Goal: Task Accomplishment & Management: Use online tool/utility

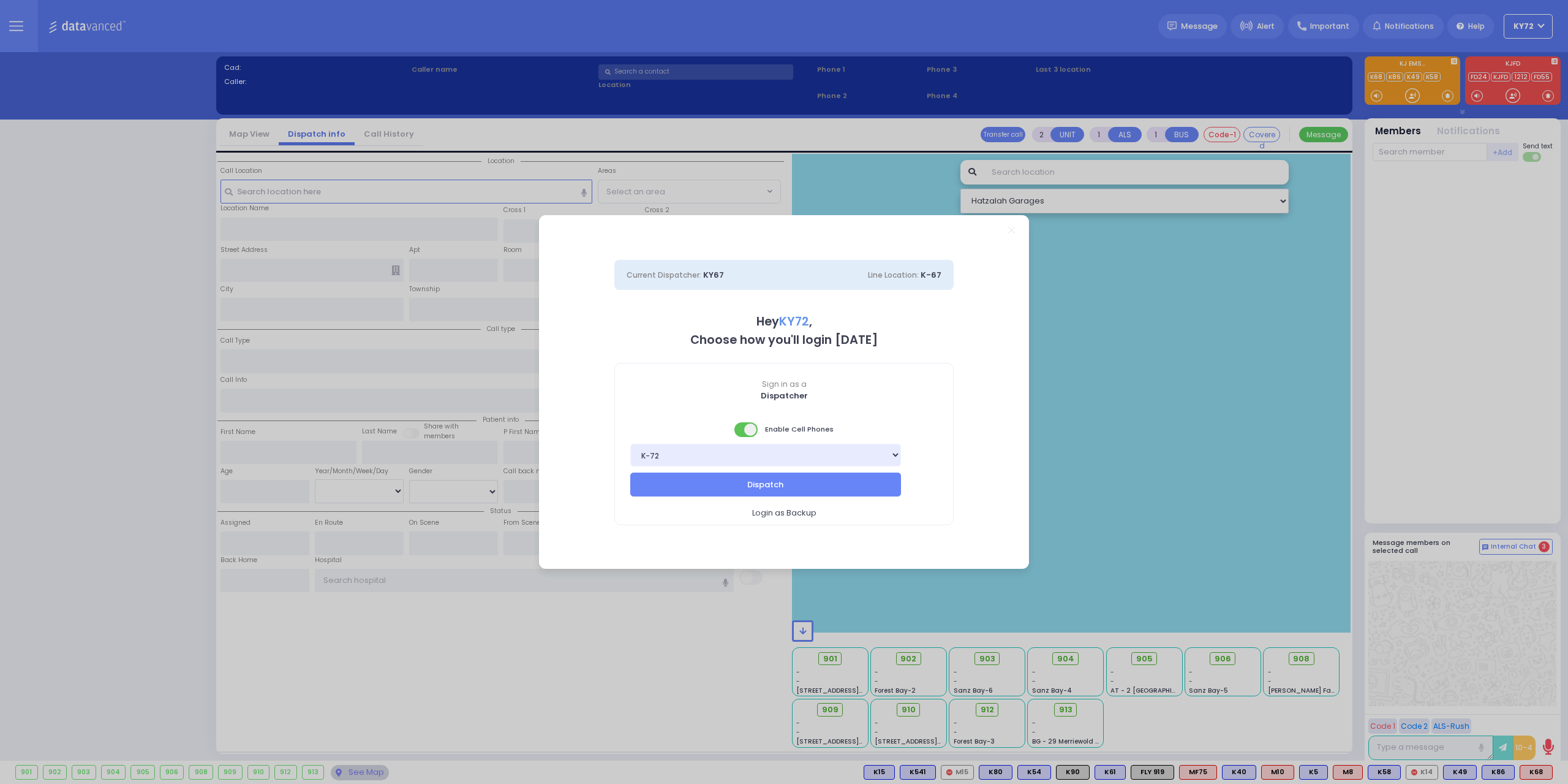
select select "10"
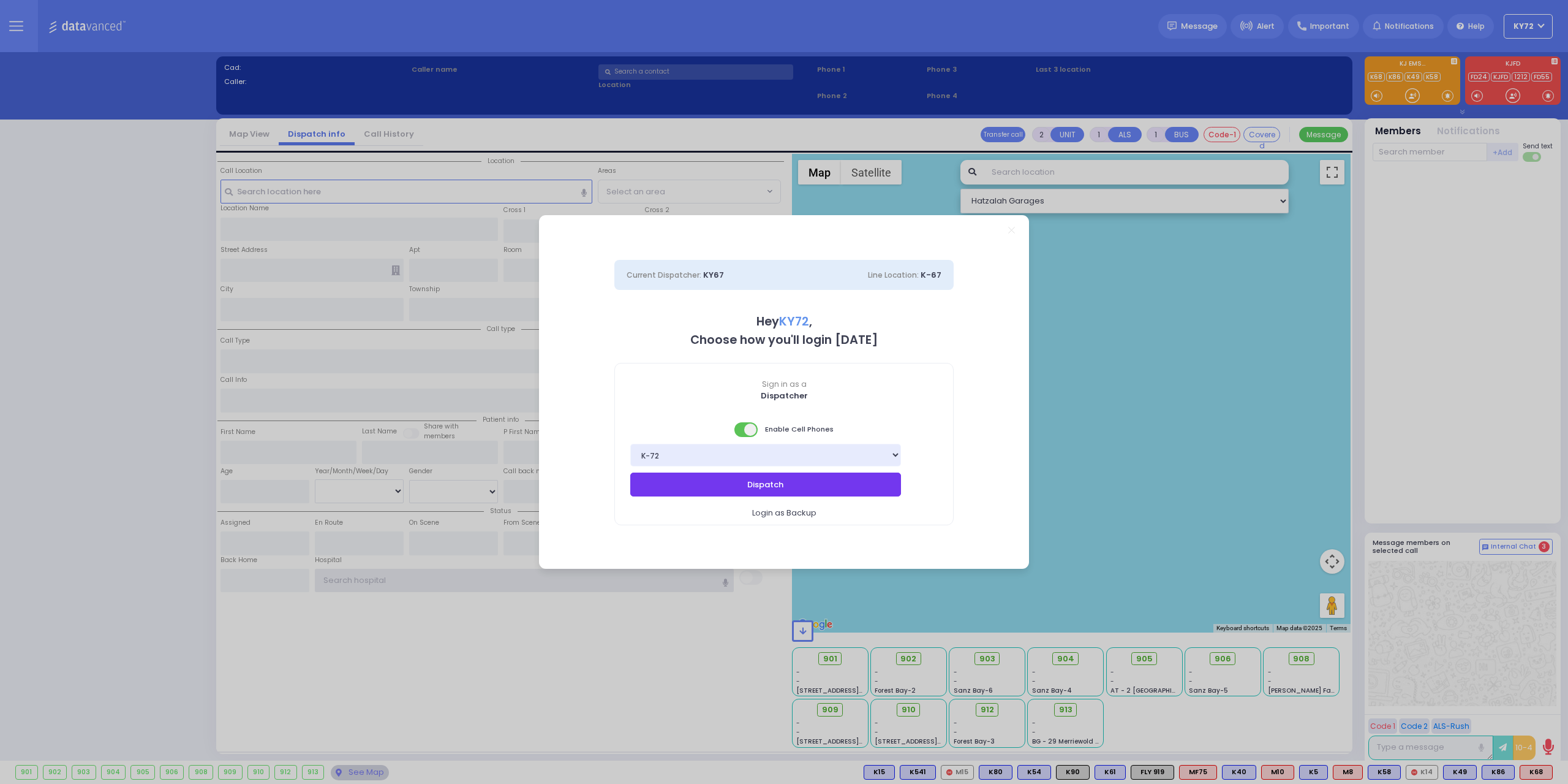
type input "KY72"
click at [838, 488] on button "Dispatch" at bounding box center [765, 484] width 271 height 23
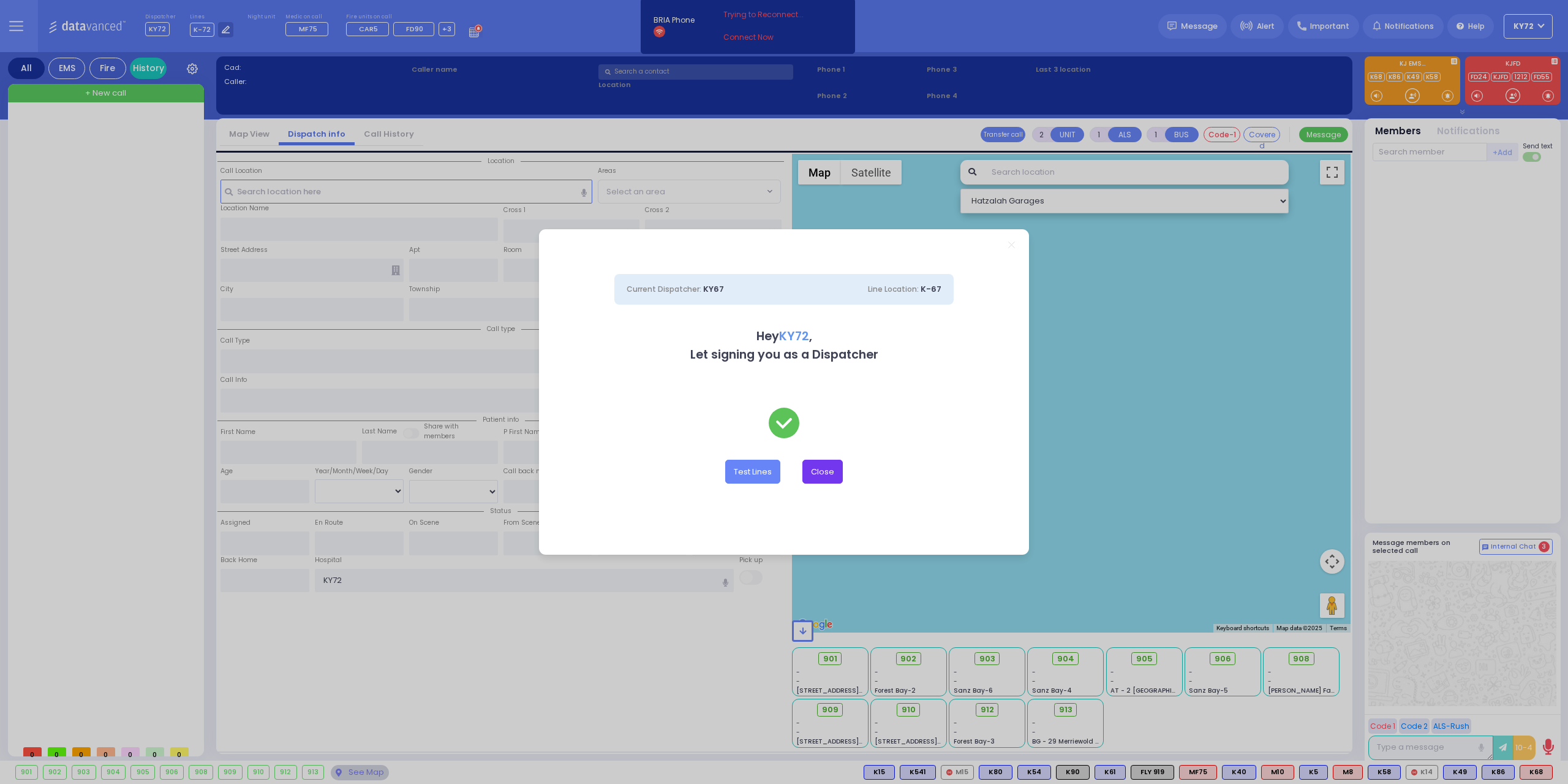
click at [824, 477] on button "Close" at bounding box center [823, 471] width 41 height 23
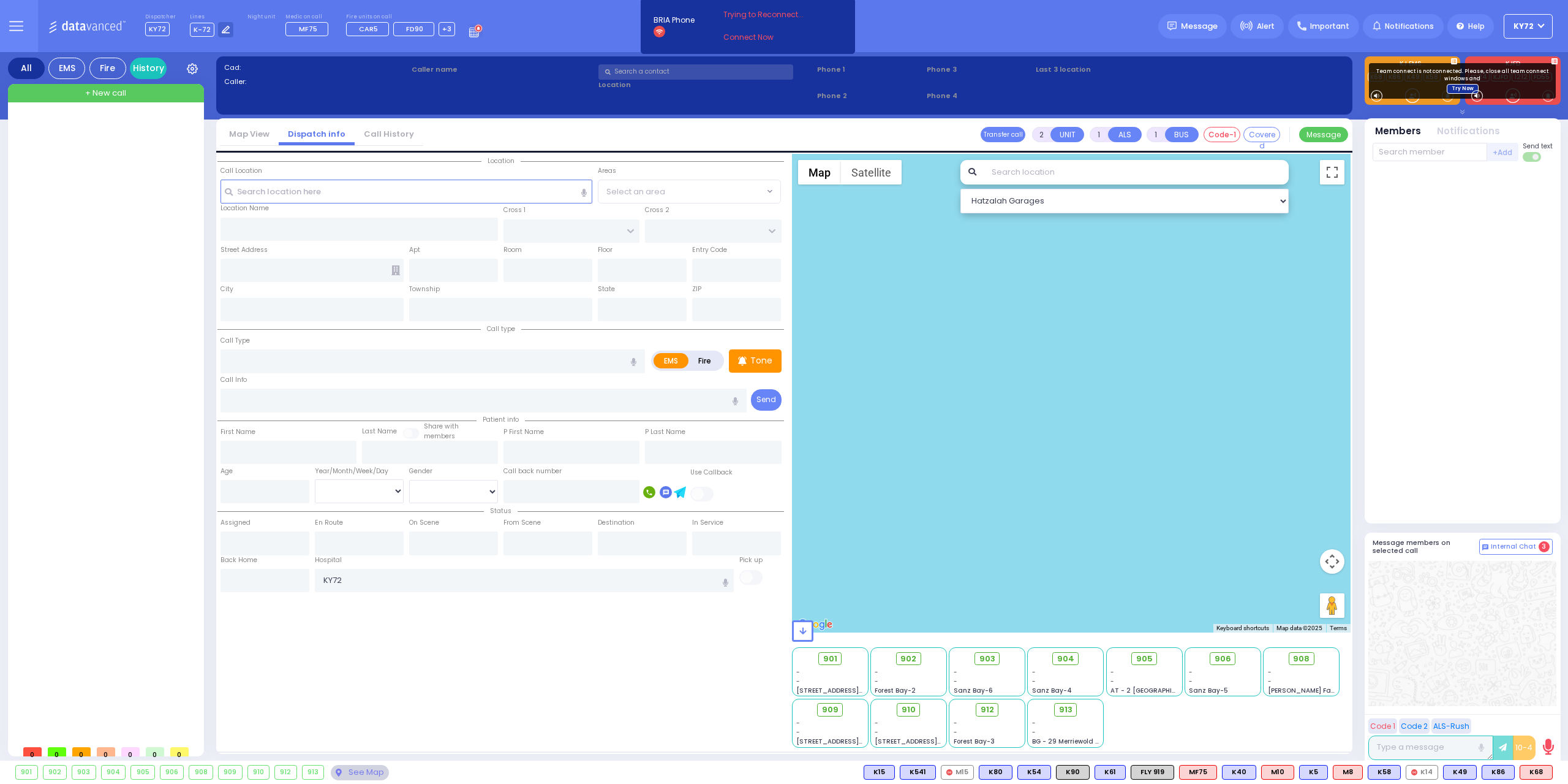
click at [1460, 84] on link "Try Now" at bounding box center [1462, 88] width 32 height 9
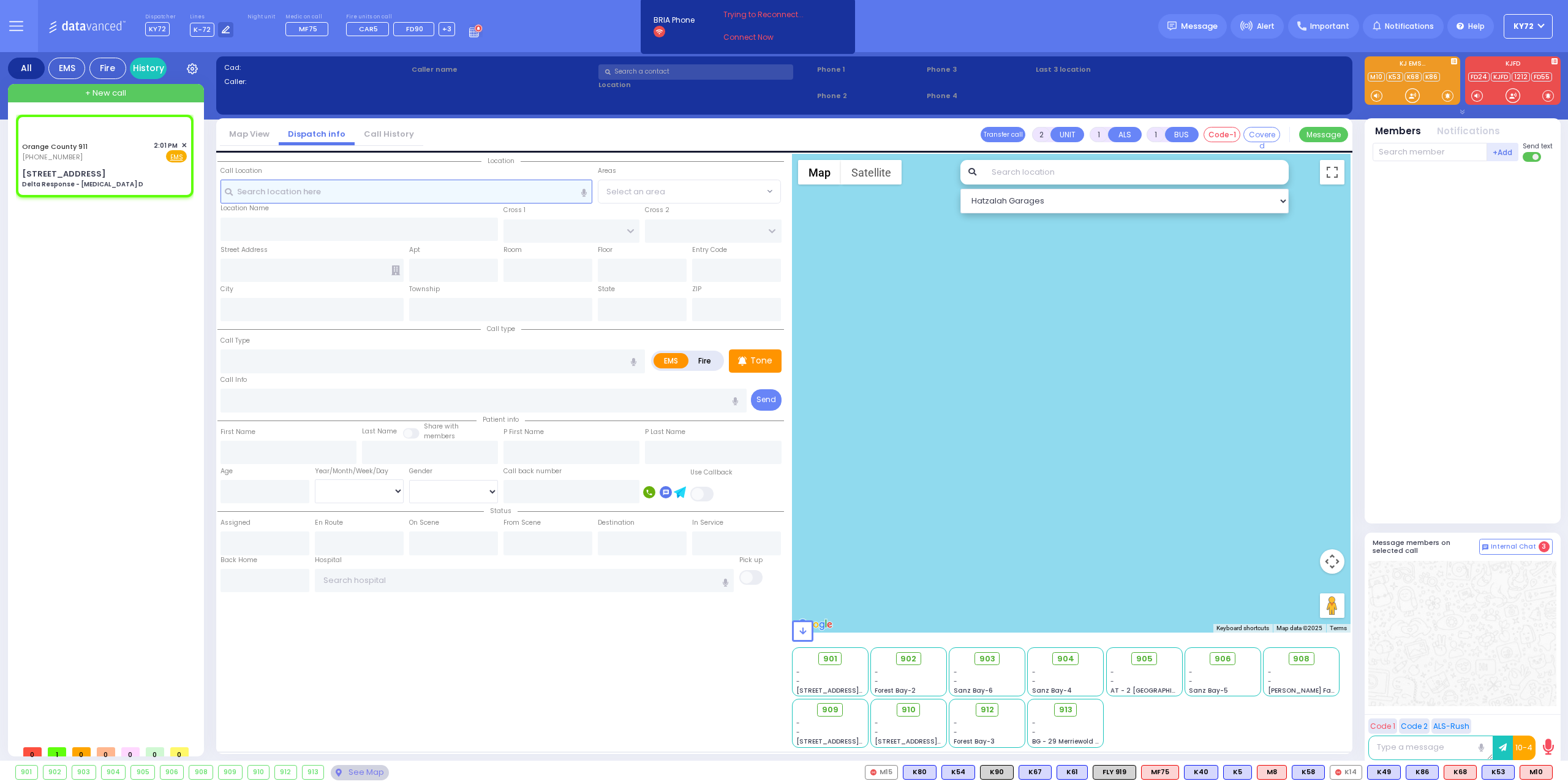
type input "6"
select select
type input "Delta Response - Chest Pain D"
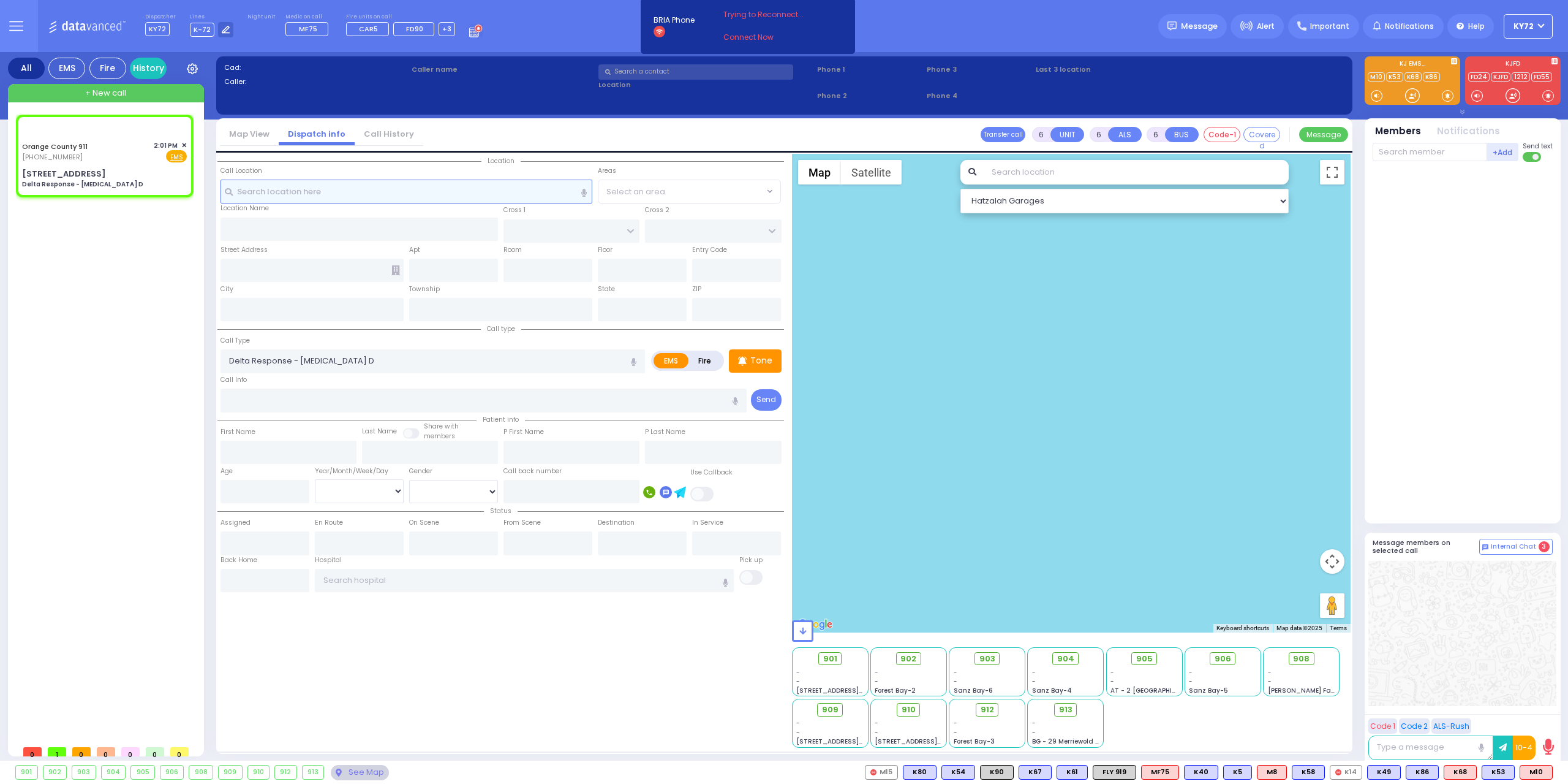
radio input "true"
type input "Nature: : Delta Response - Chest Pain D Address: : 36 Ridge Rd, 10930 Cross Str…"
select select
select select "Hatzalah Garages"
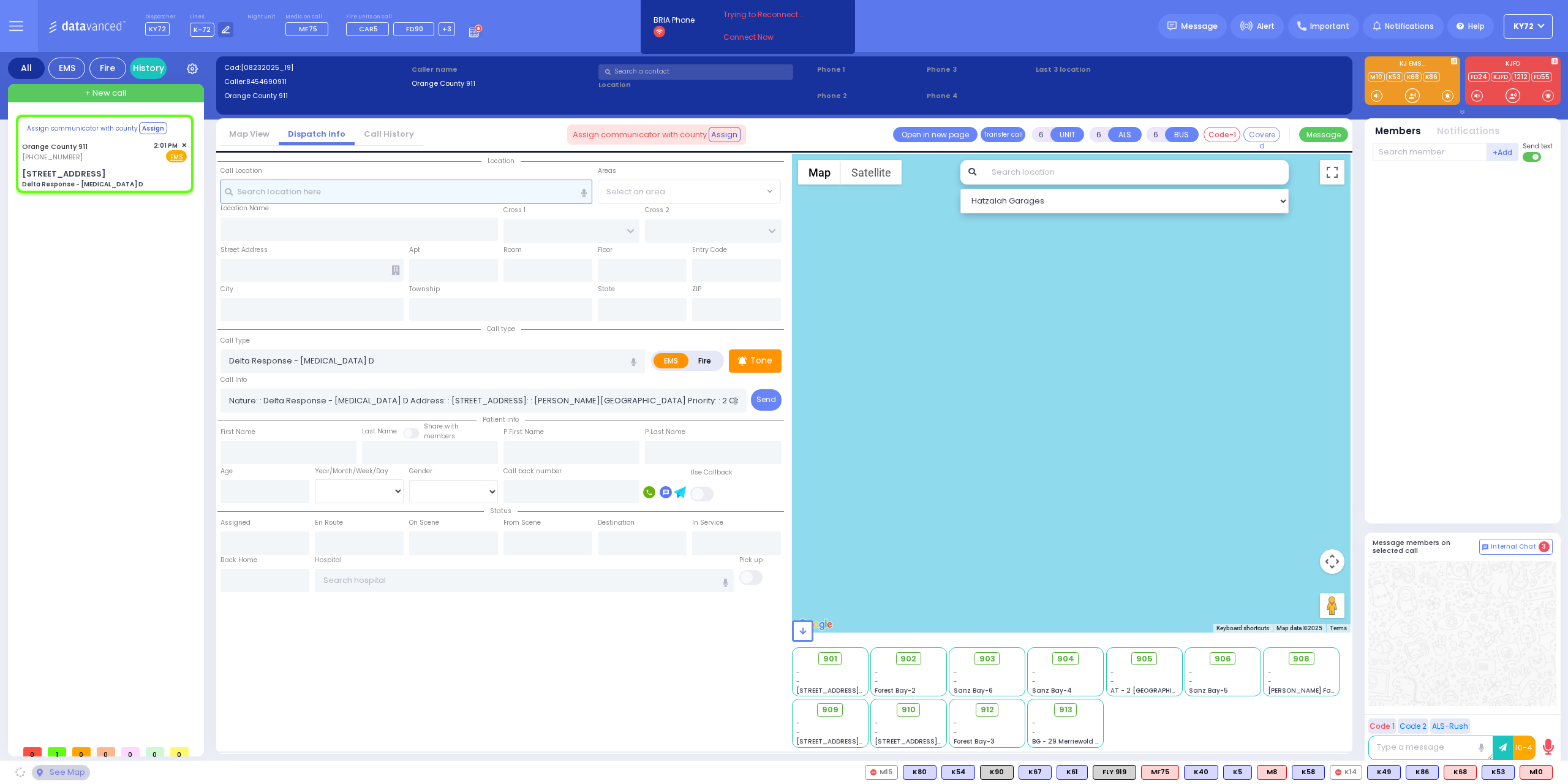
select select
radio input "true"
select select
select select "Hatzalah Garages"
type input "36 Ridge Rd"
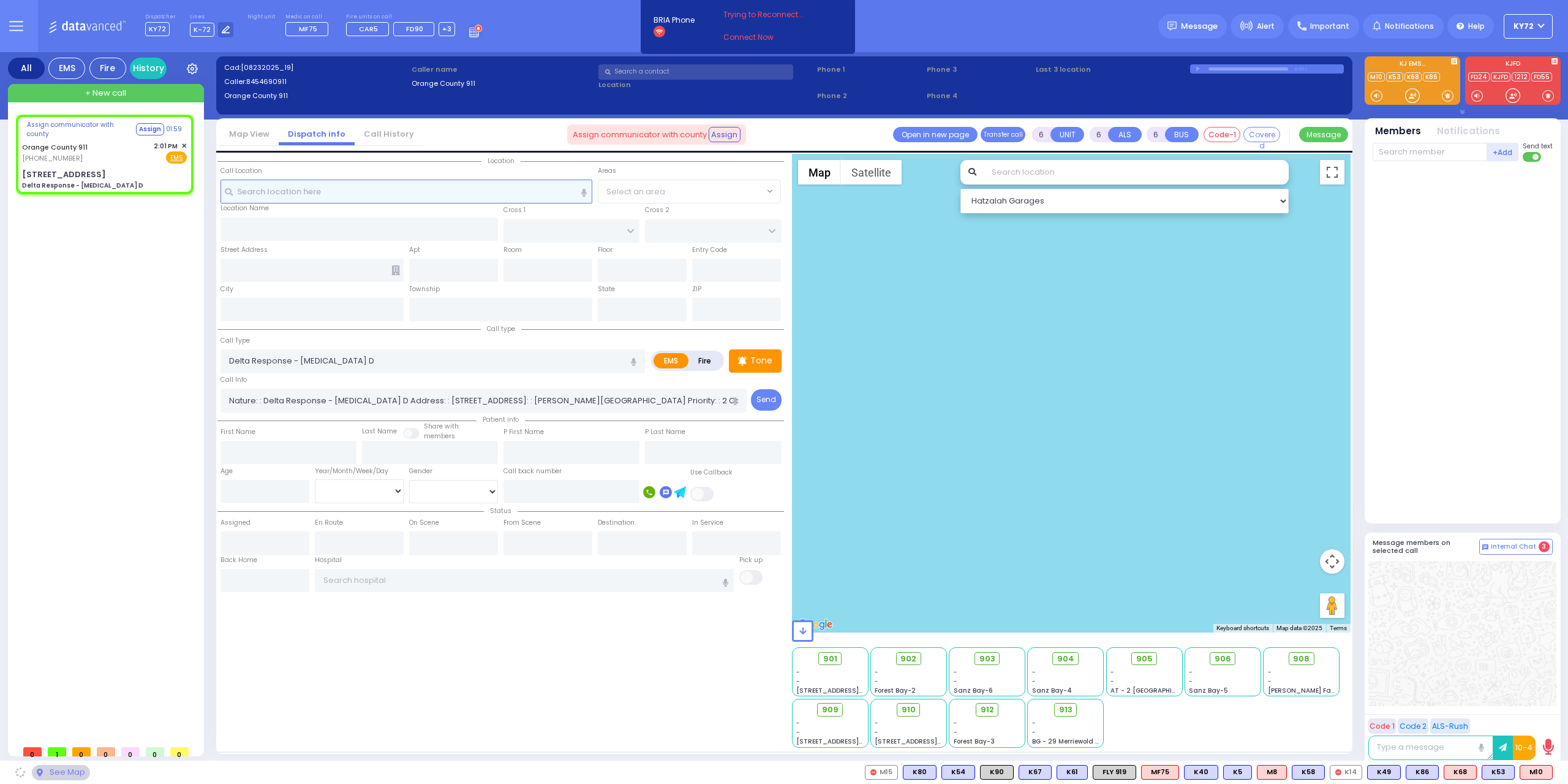
type input "Monroe"
type input "New York"
type input "10930"
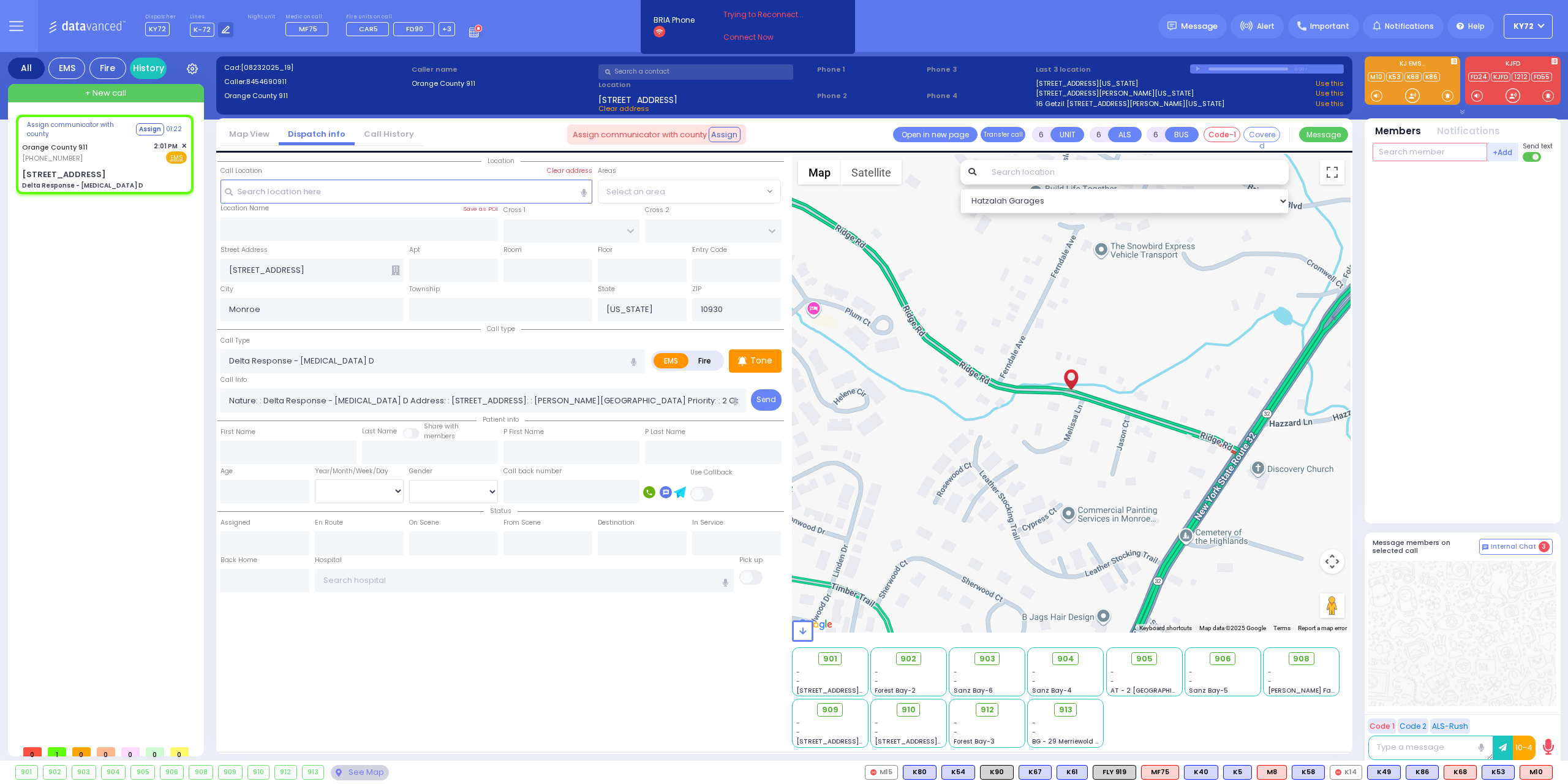
click at [1422, 157] on input "text" at bounding box center [1430, 151] width 114 height 18
type input "m4"
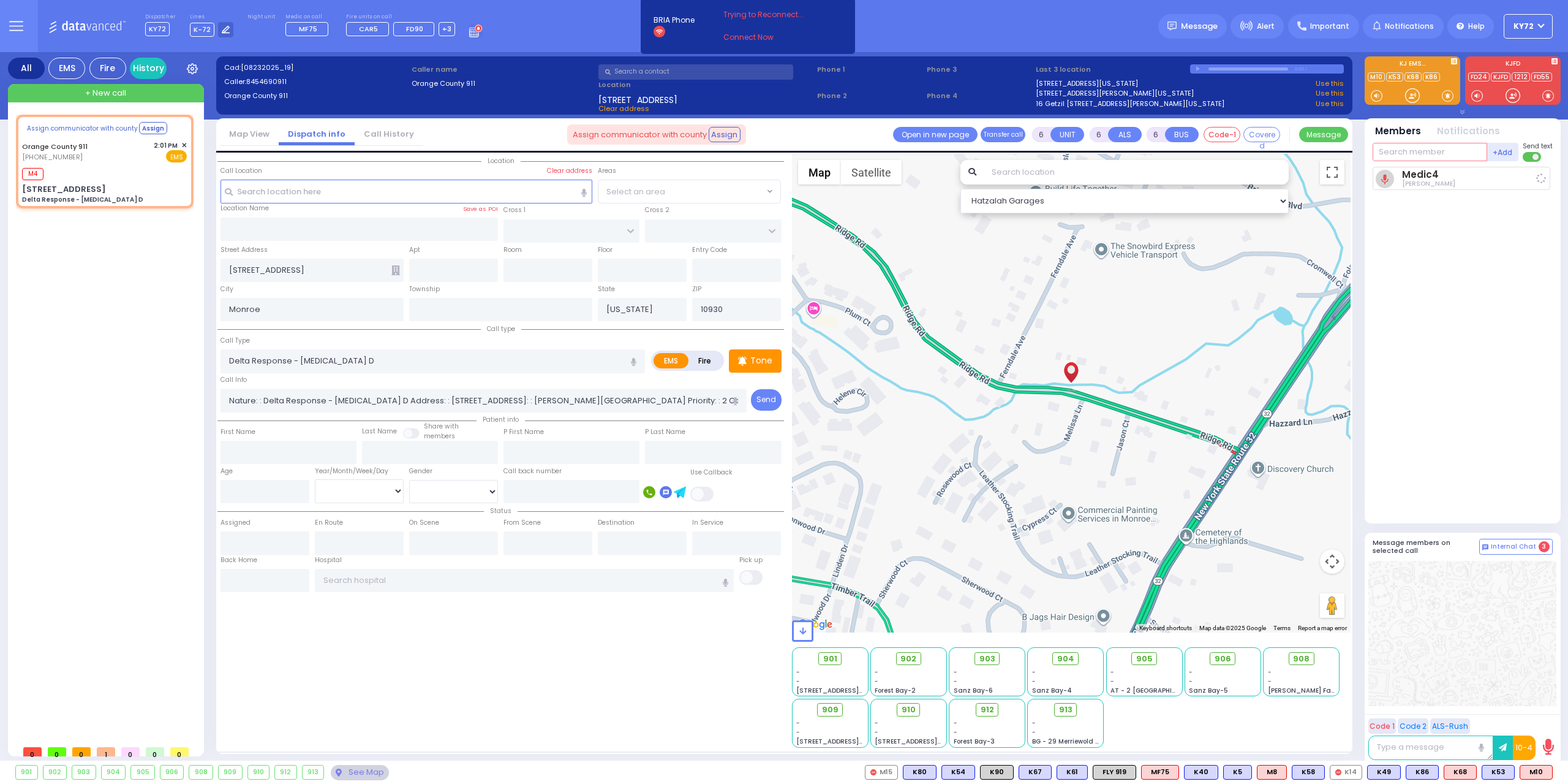
select select
radio input "true"
select select
type input "14:02"
select select "Hatzalah Garages"
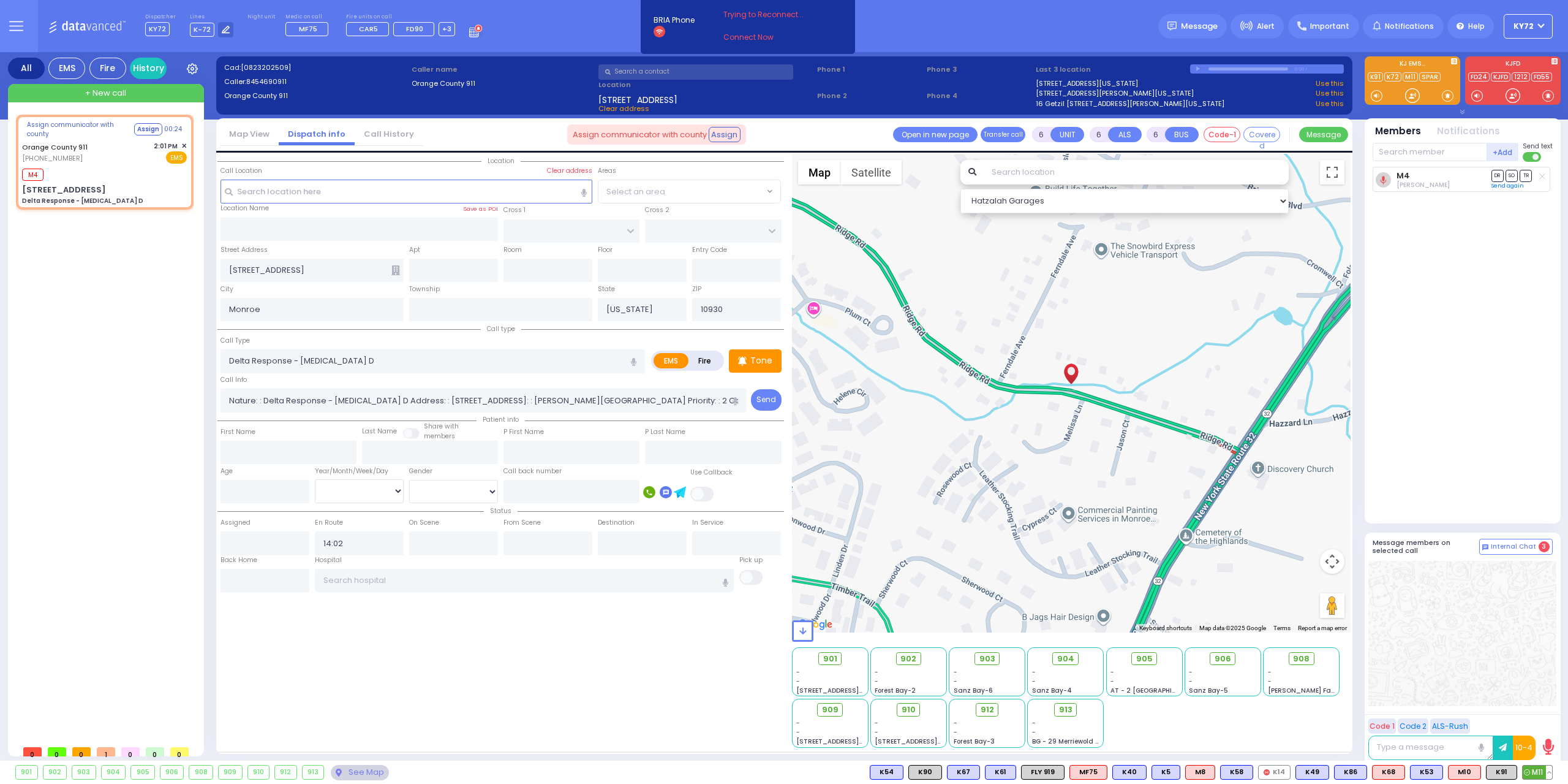
click at [1530, 769] on span "M11" at bounding box center [1537, 772] width 29 height 14
select select
radio input "true"
select select
select select "Hatzalah Garages"
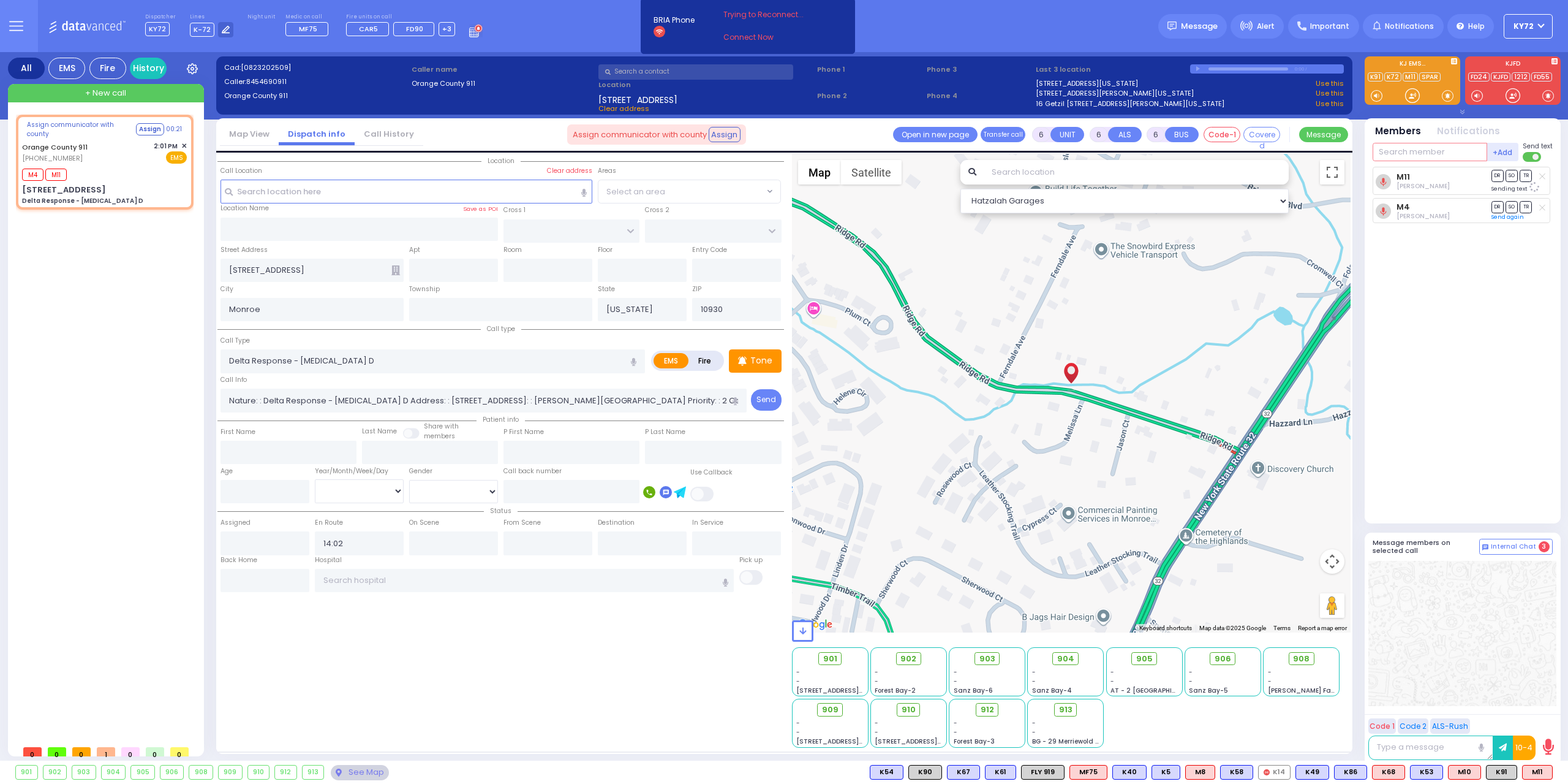
click at [1415, 153] on input "text" at bounding box center [1430, 151] width 114 height 18
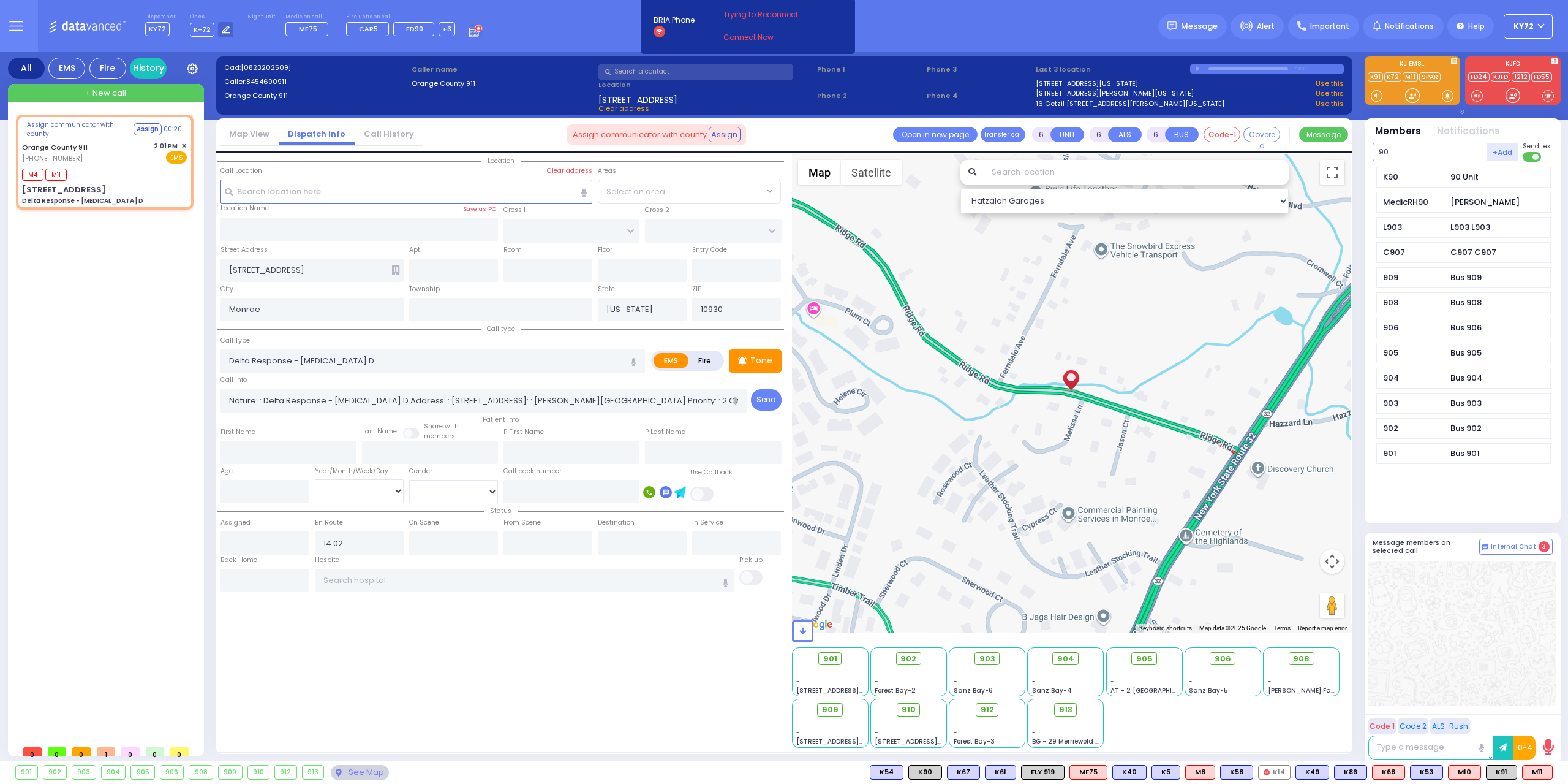
type input "90"
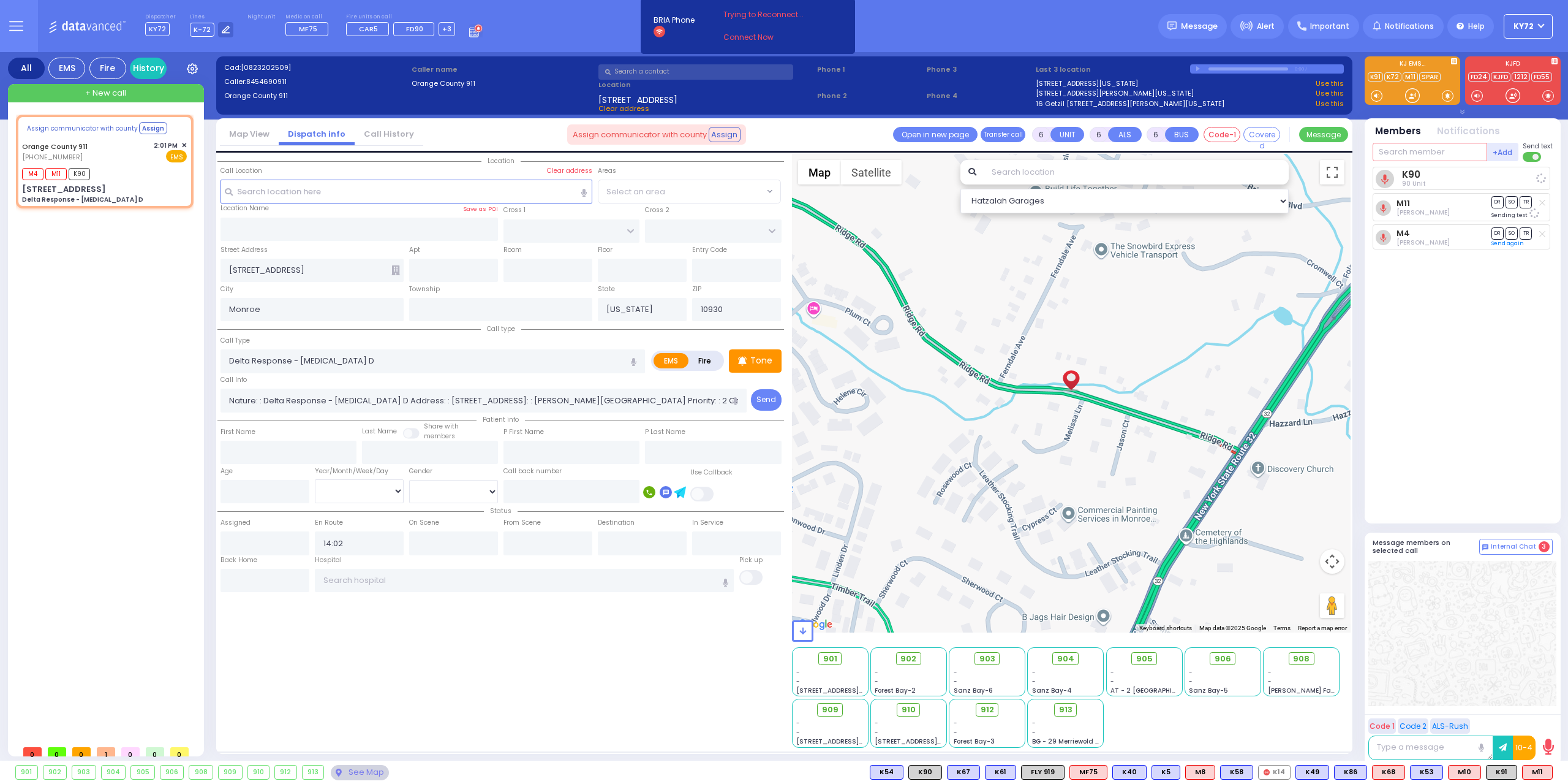
select select
radio input "true"
select select
select select "Hatzalah Garages"
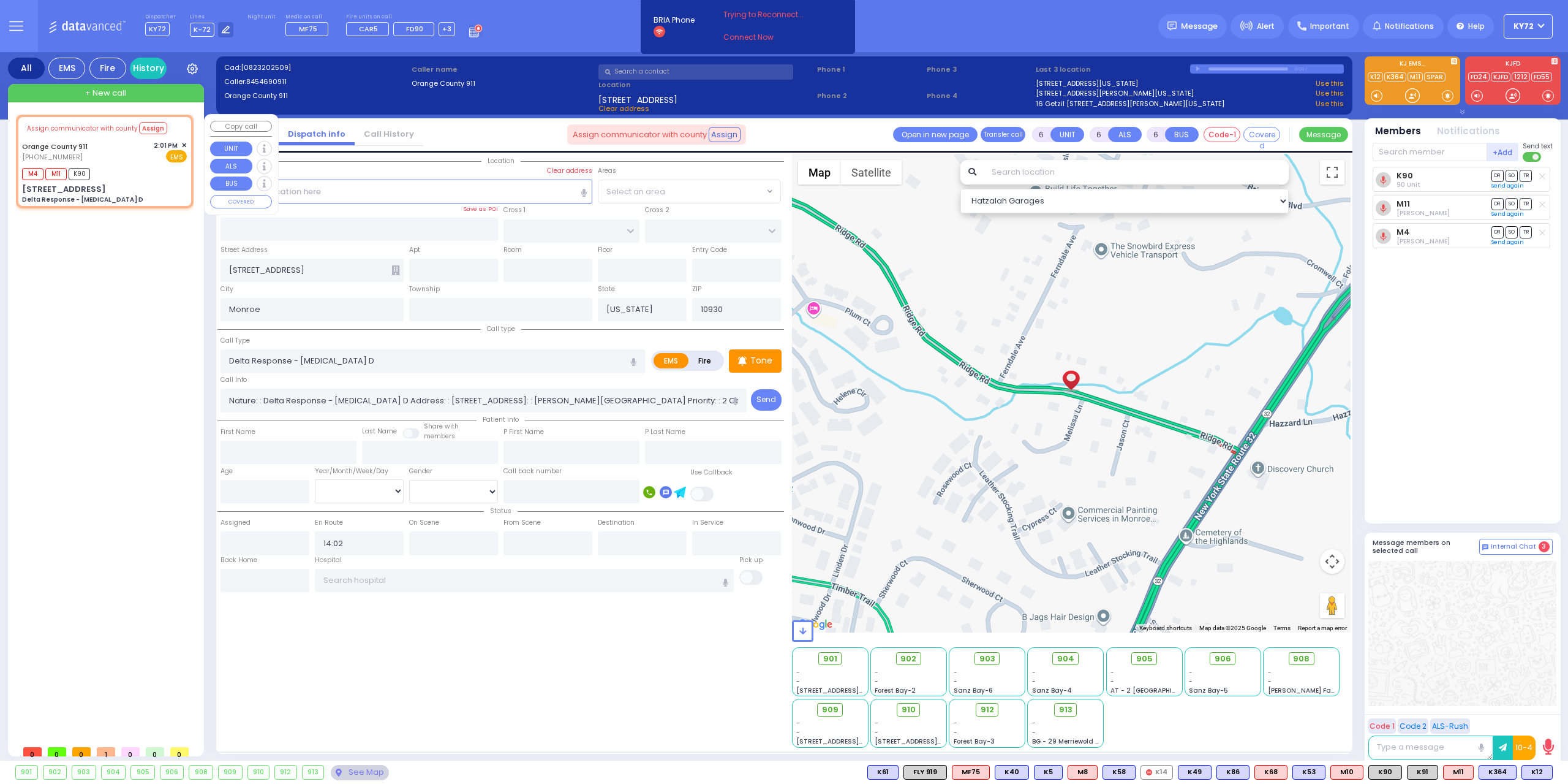
click at [184, 146] on span "✕" at bounding box center [184, 146] width 6 height 10
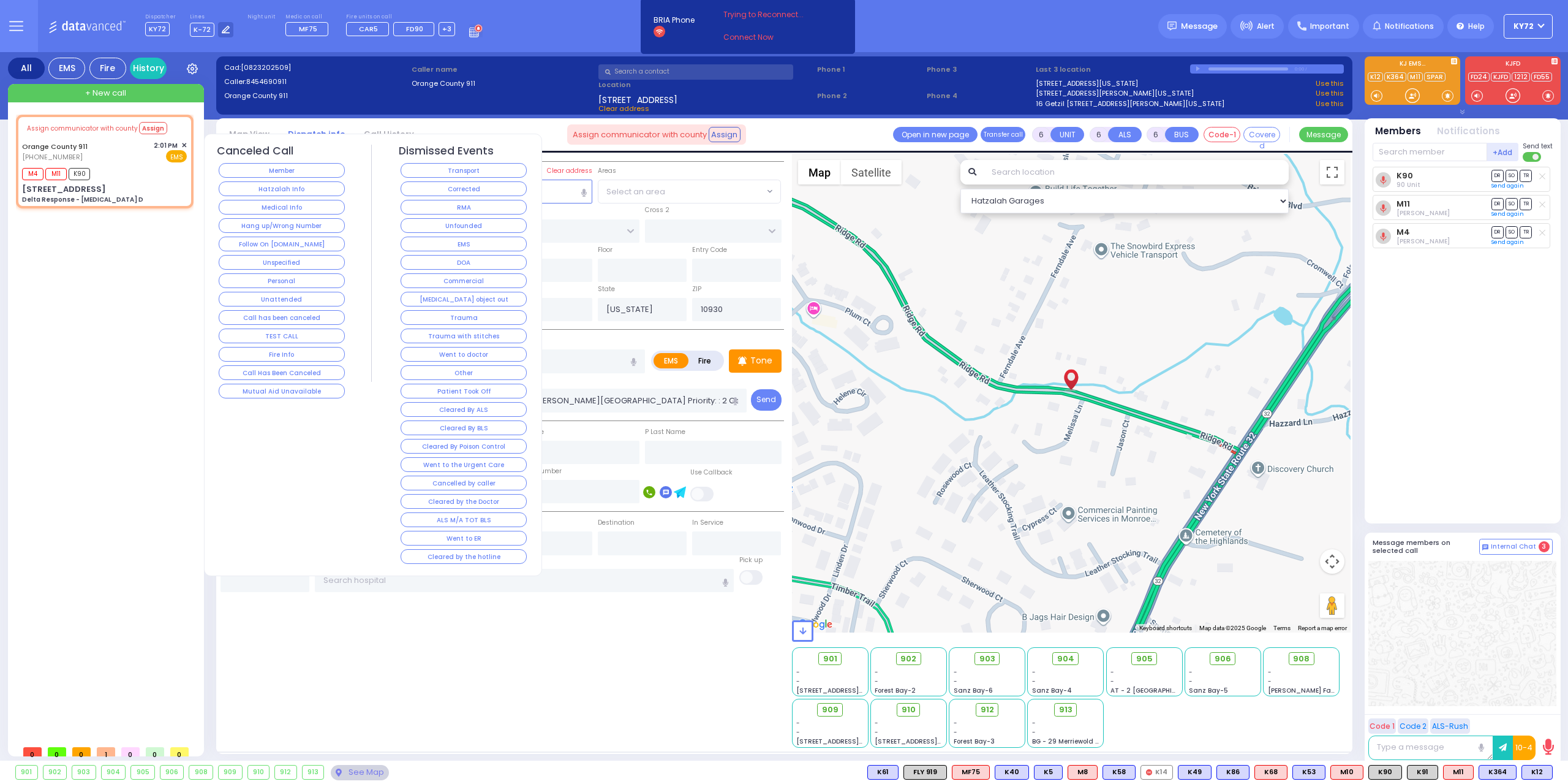
click at [295, 373] on button "Call Has Been Canceled" at bounding box center [282, 373] width 126 height 15
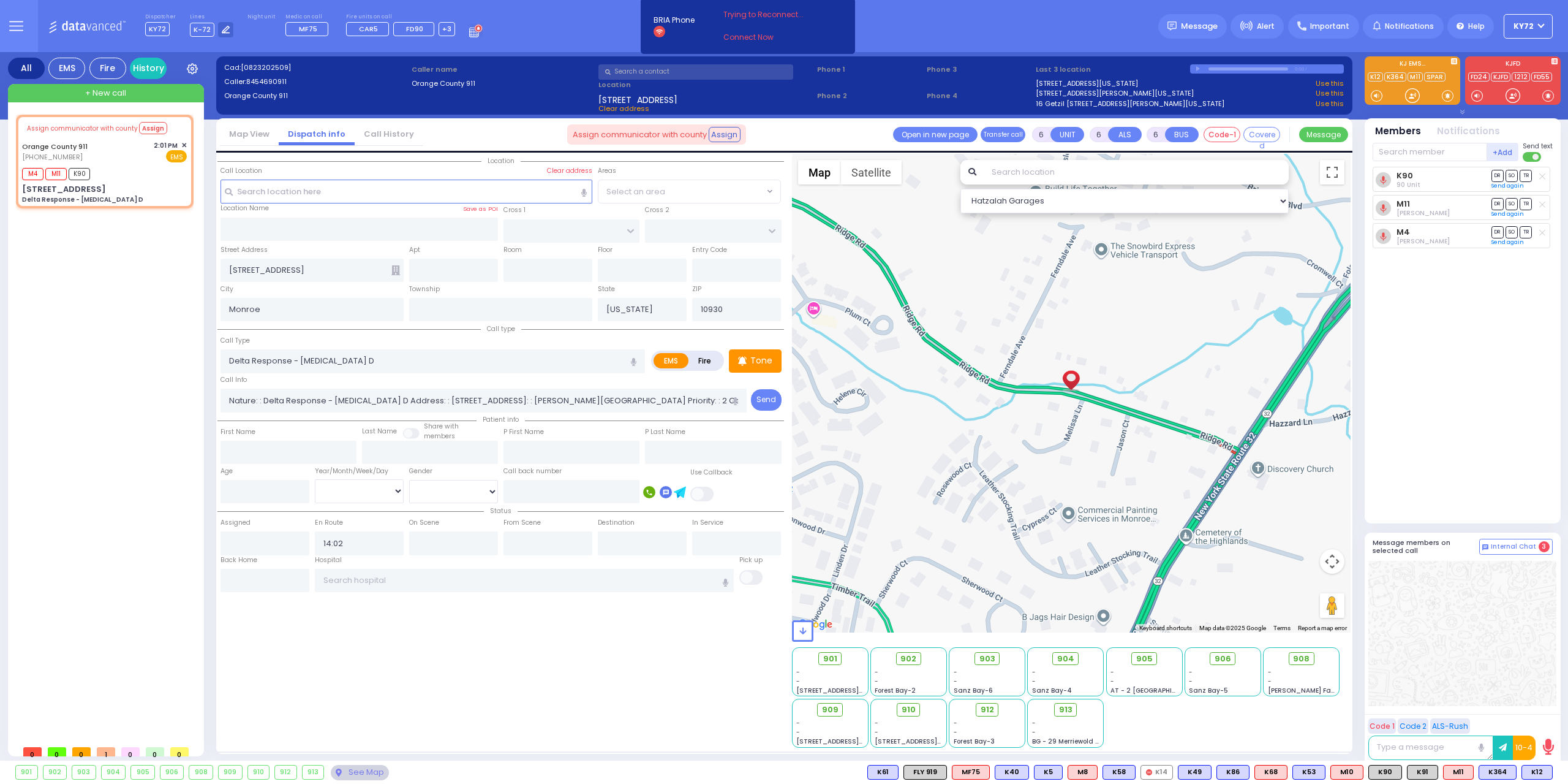
select select
radio input "true"
select select
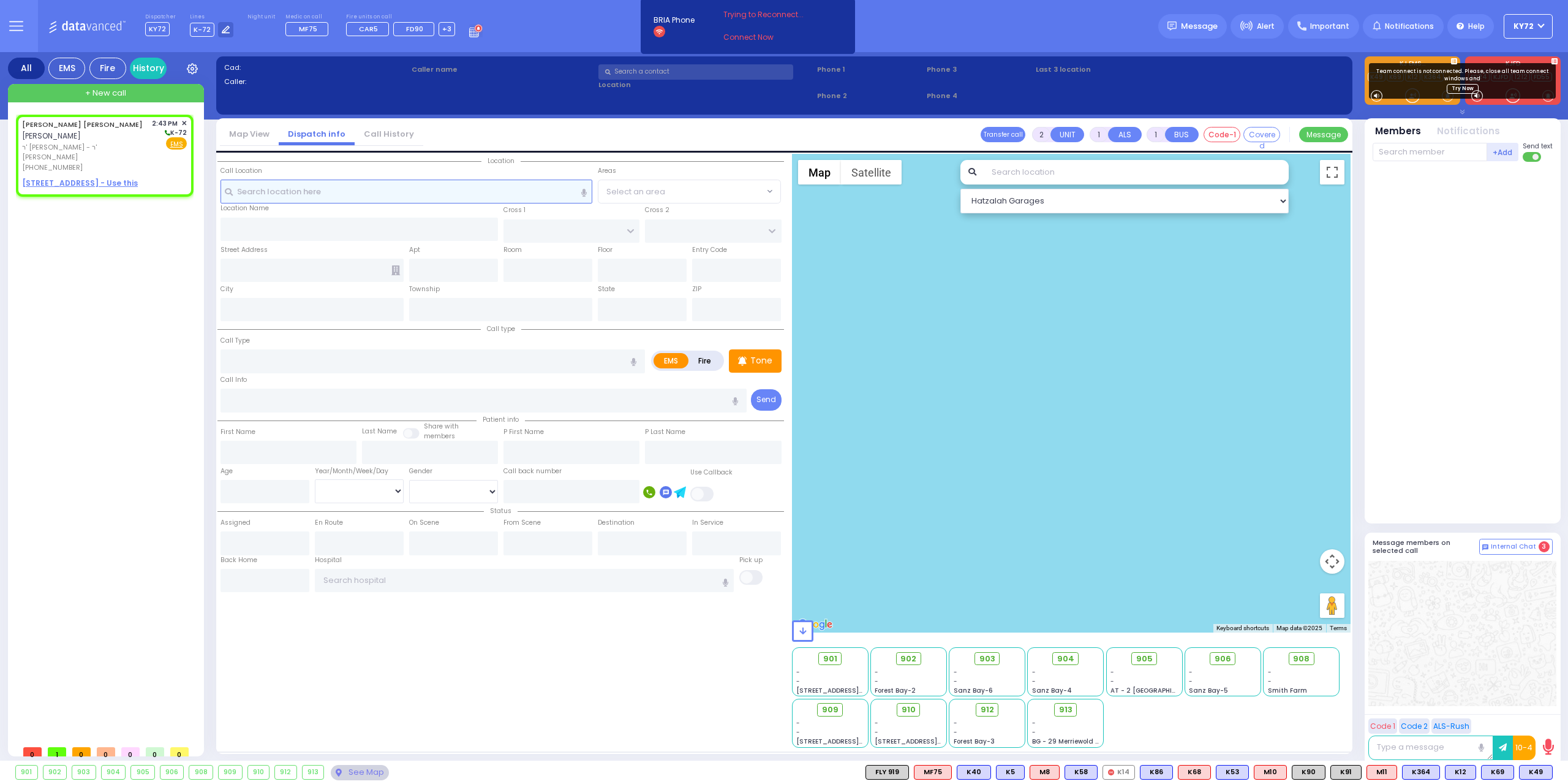
select select
radio input "true"
type input "[PERSON_NAME]"
type input "CUAN"
select select
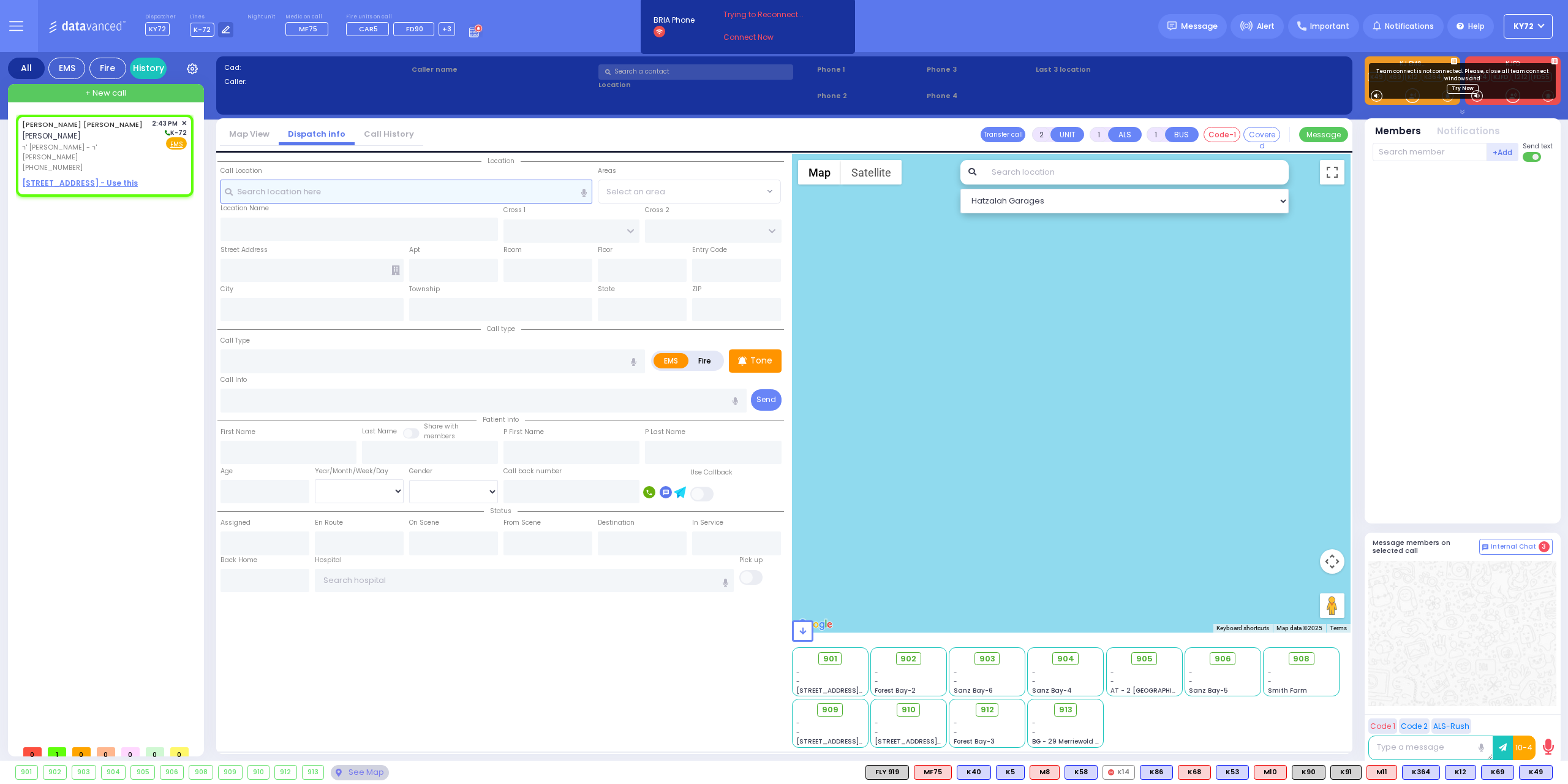
type input "14:43"
select select "Hatzalah Garages"
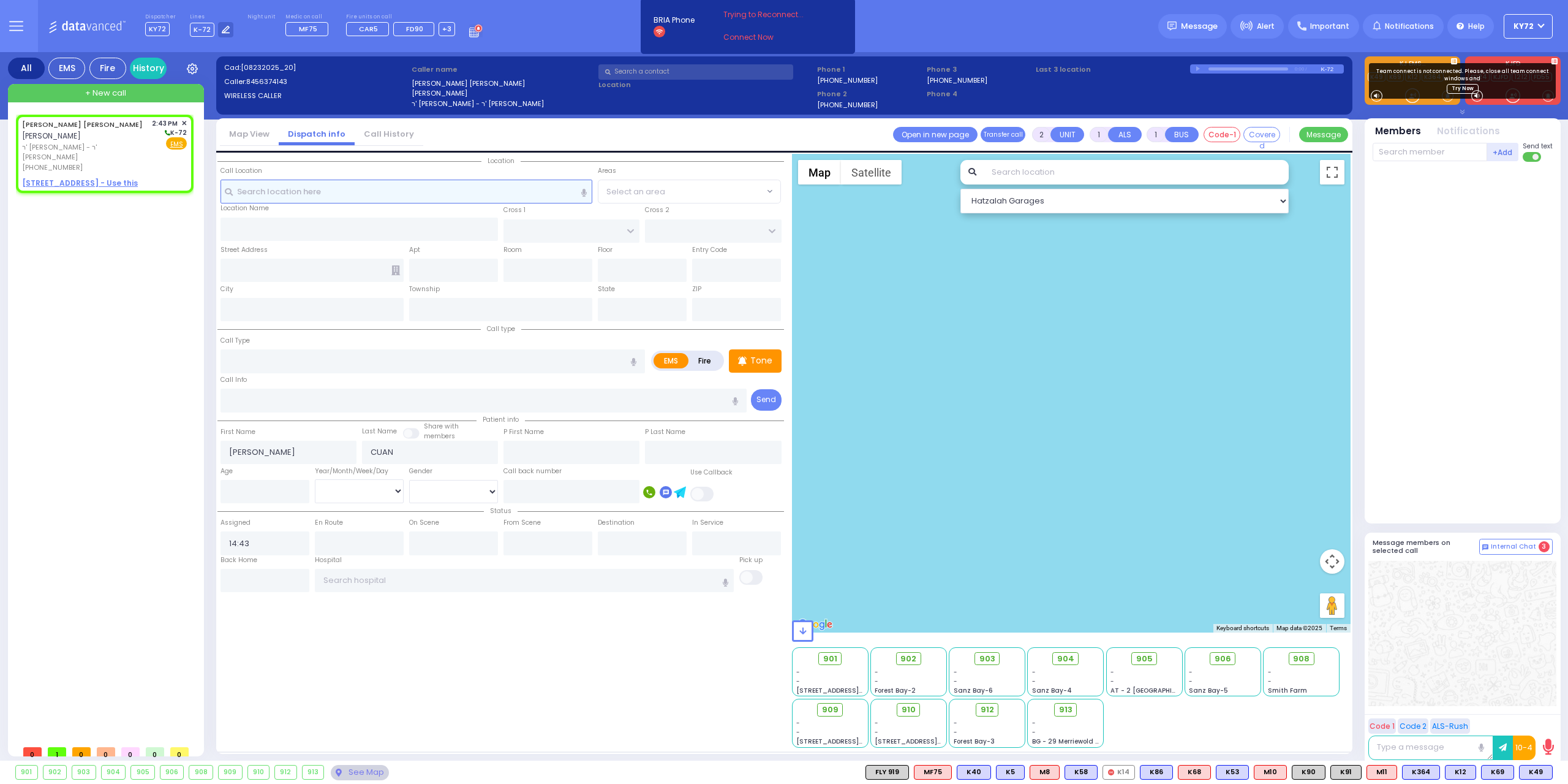
select select
radio input "true"
select select
select select "Hatzalah Garages"
select select
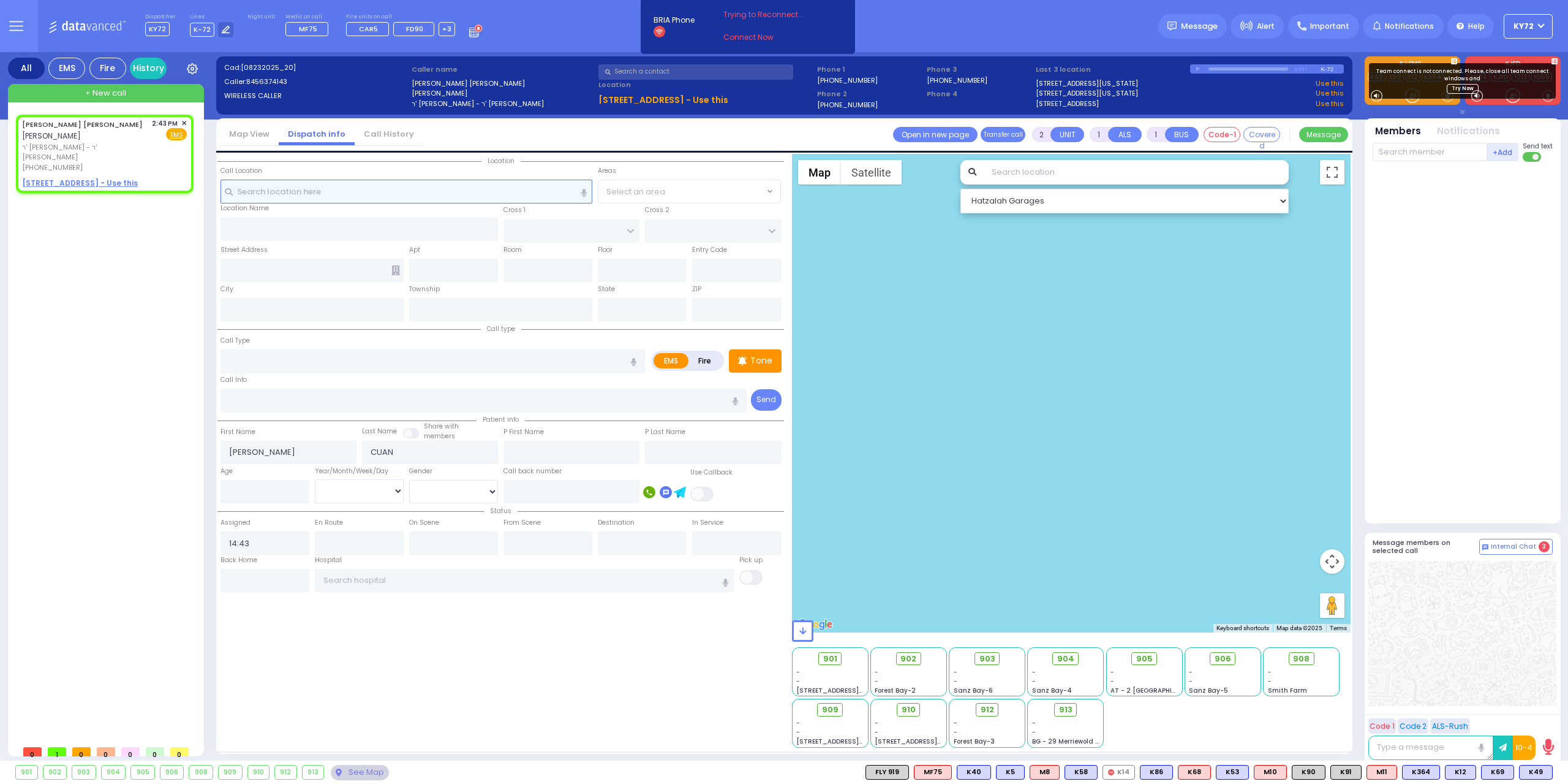
radio input "true"
select select
select select "Hatzalah Garages"
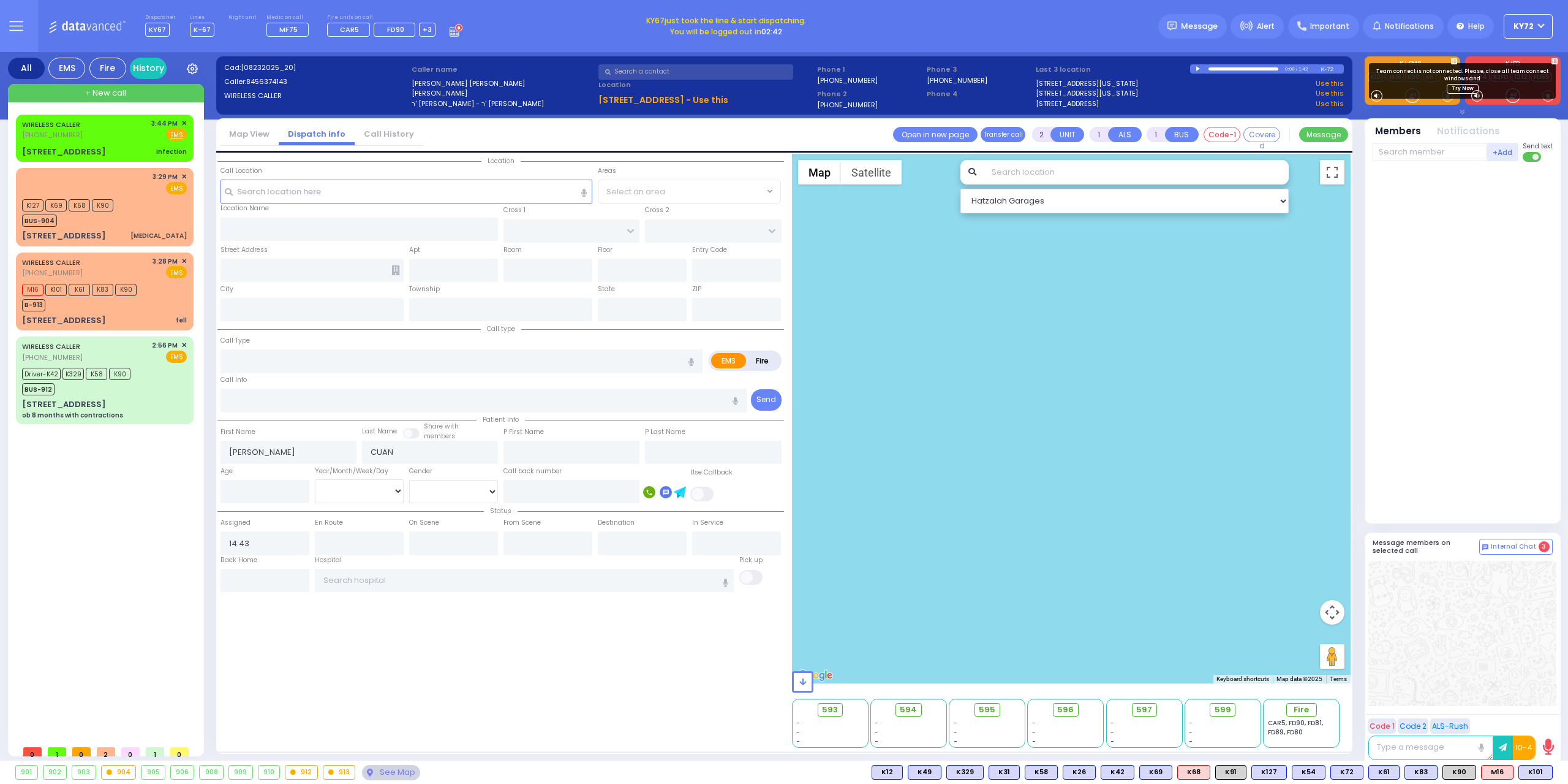
select select
